Goal: Information Seeking & Learning: Learn about a topic

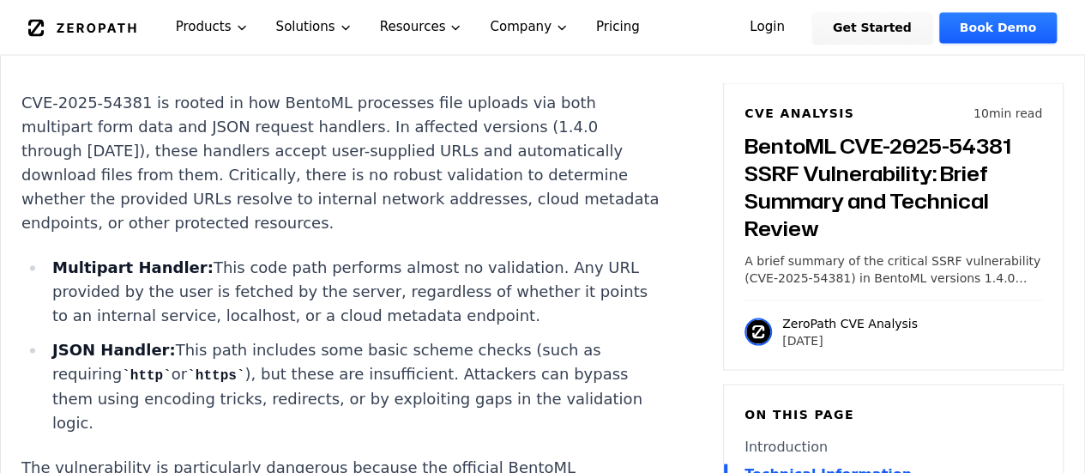
scroll to position [1573, 0]
click at [260, 219] on p "CVE-2025-54381 is rooted in how BentoML processes file uploads via both multipa…" at bounding box center [340, 162] width 638 height 144
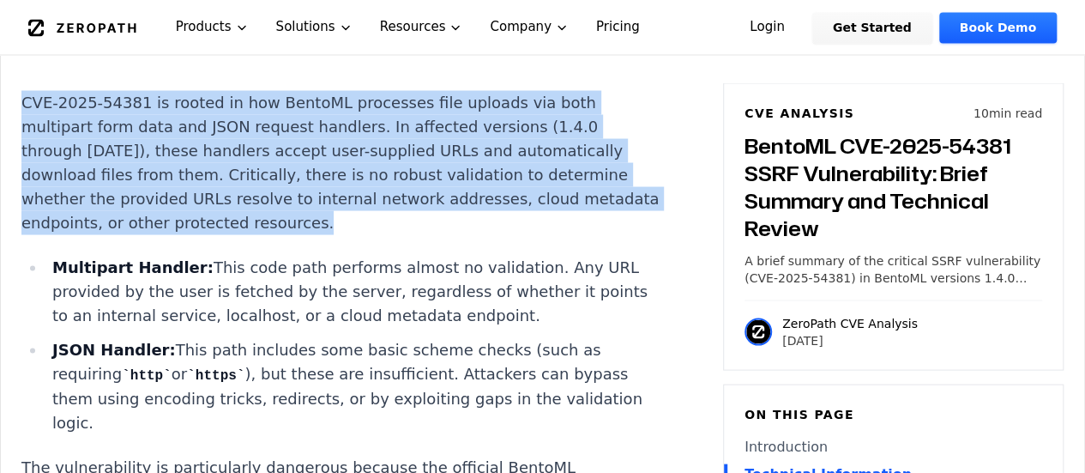
click at [260, 219] on p "CVE-2025-54381 is rooted in how BentoML processes file uploads via both multipa…" at bounding box center [340, 162] width 638 height 144
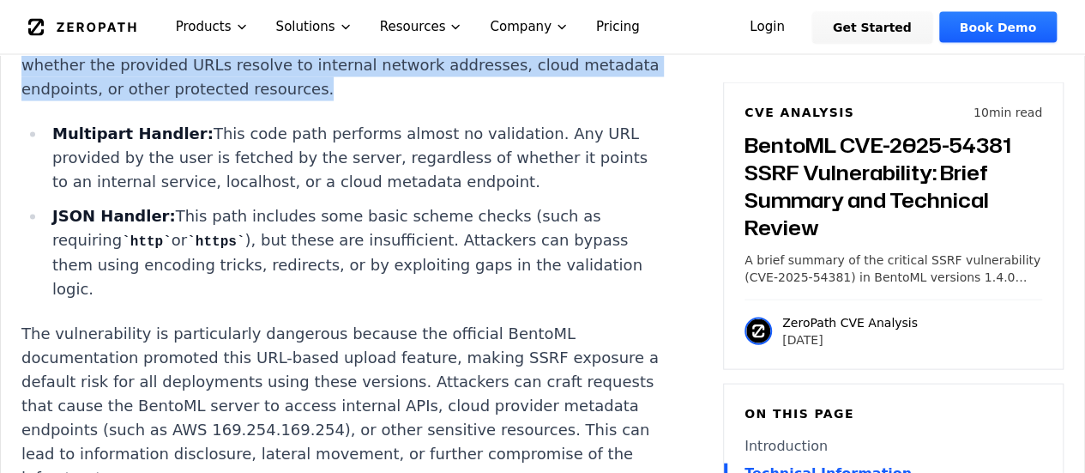
scroll to position [1712, 0]
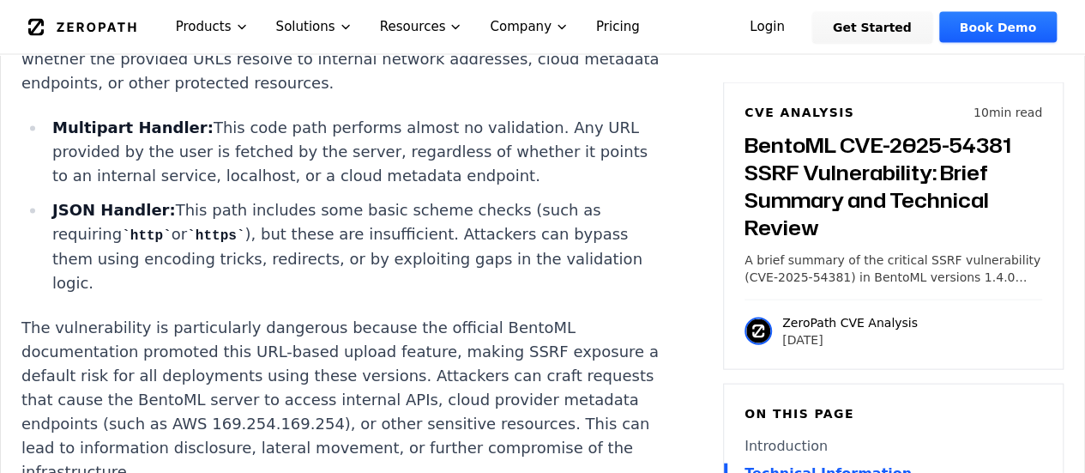
click at [232, 128] on li "Multipart Handler: This code path performs almost no validation. Any URL provid…" at bounding box center [352, 152] width 614 height 72
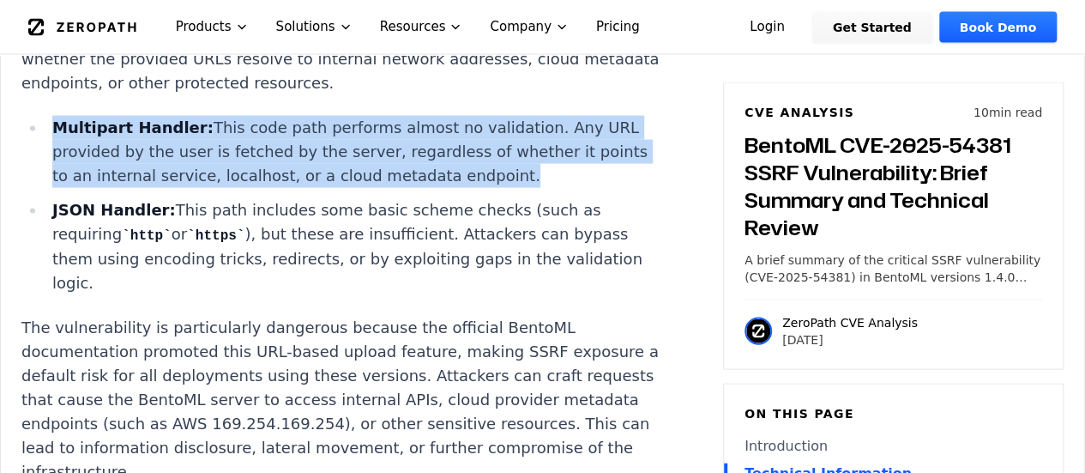
click at [232, 128] on li "Multipart Handler: This code path performs almost no validation. Any URL provid…" at bounding box center [352, 152] width 614 height 72
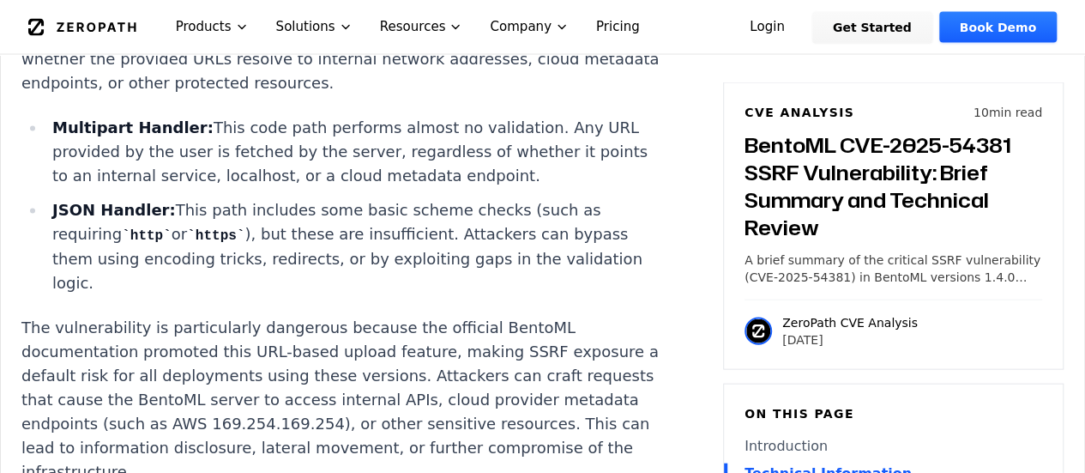
click at [334, 231] on li "JSON Handler: This path includes some basic scheme checks (such as requiring ht…" at bounding box center [352, 246] width 614 height 97
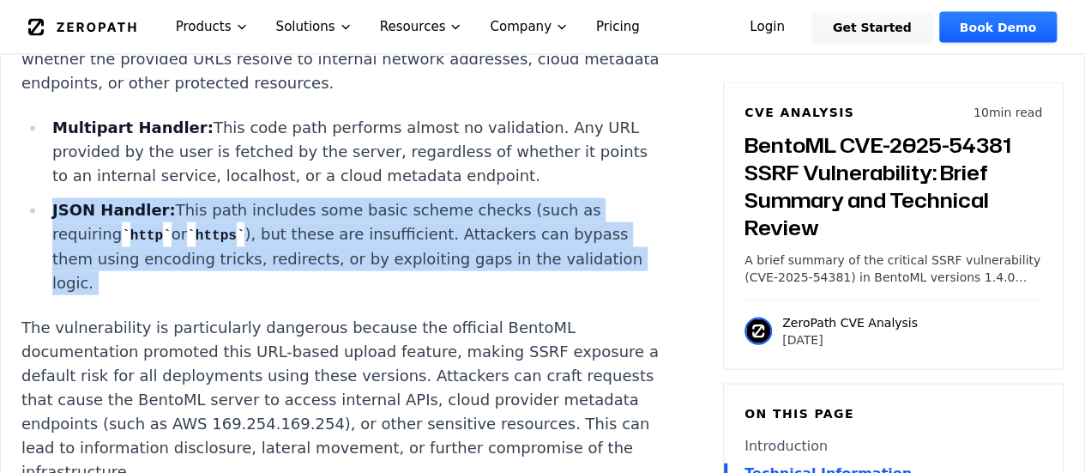
click at [334, 231] on li "JSON Handler: This path includes some basic scheme checks (such as requiring ht…" at bounding box center [352, 246] width 614 height 97
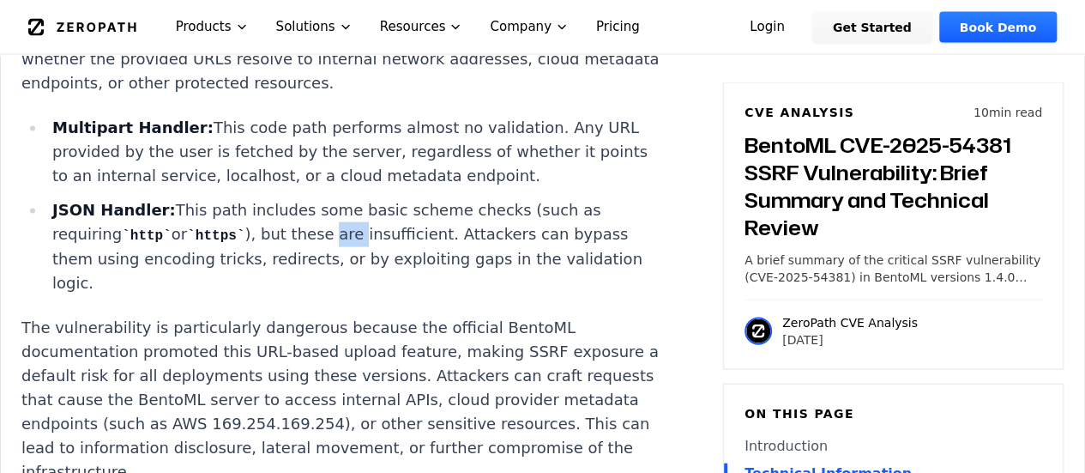
click at [334, 231] on li "JSON Handler: This path includes some basic scheme checks (such as requiring ht…" at bounding box center [352, 246] width 614 height 97
click at [365, 258] on li "JSON Handler: This path includes some basic scheme checks (such as requiring ht…" at bounding box center [352, 246] width 614 height 97
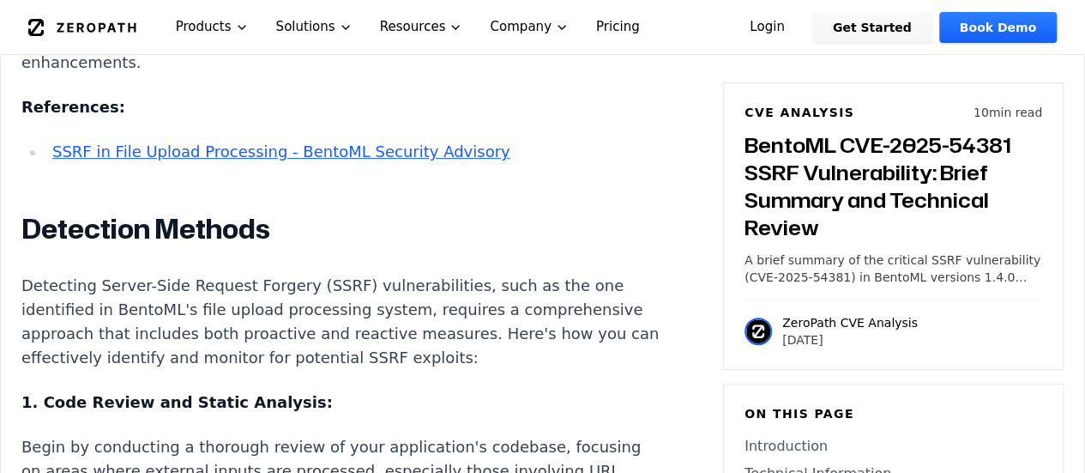
scroll to position [3528, 0]
